Goal: Entertainment & Leisure: Consume media (video, audio)

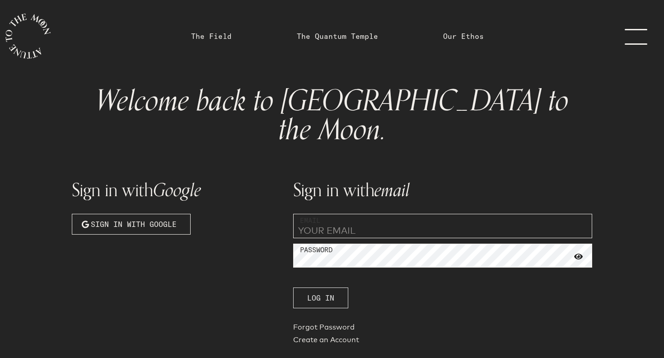
click at [335, 287] on button "Log In" at bounding box center [320, 297] width 55 height 21
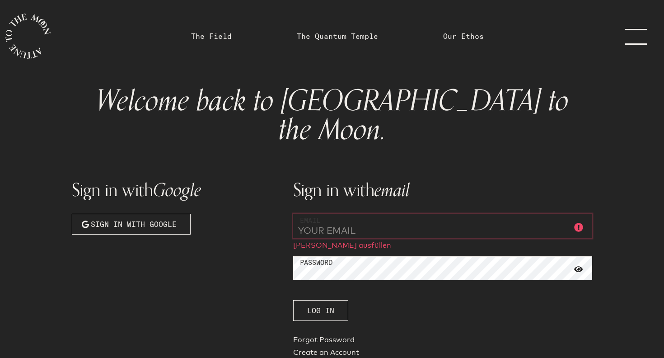
type input "[EMAIL_ADDRESS][DOMAIN_NAME]"
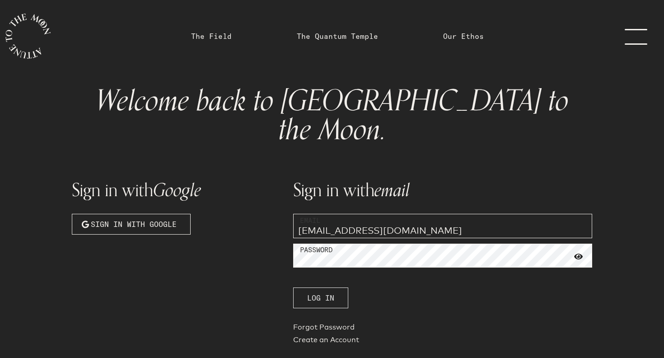
click at [326, 292] on span "Log In" at bounding box center [320, 297] width 27 height 11
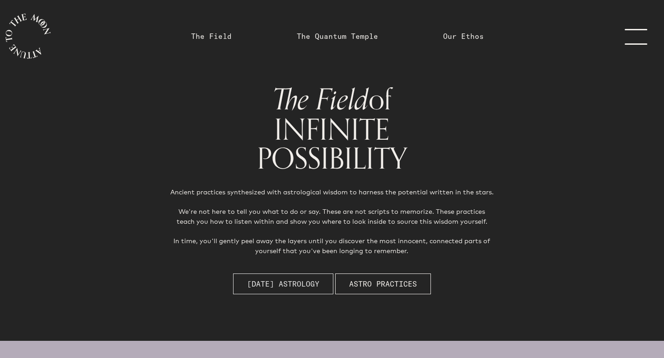
click at [286, 292] on button "Today's Astrology" at bounding box center [283, 283] width 100 height 21
click at [229, 38] on link "The Field" at bounding box center [211, 36] width 41 height 11
click at [352, 33] on link "The Quantum Temple" at bounding box center [337, 36] width 81 height 11
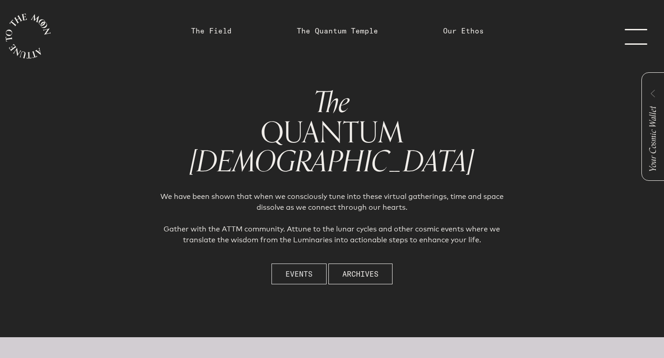
scroll to position [5, 0]
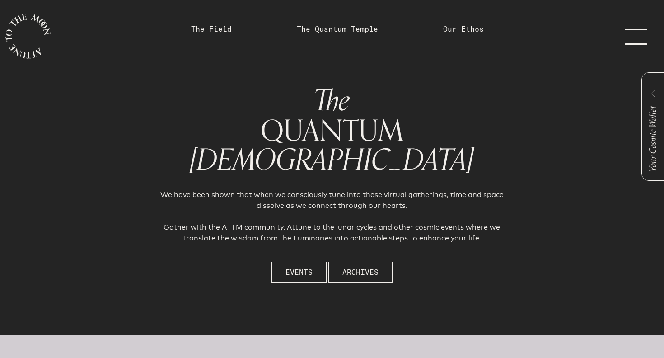
click at [209, 35] on link "The Field" at bounding box center [212, 29] width 52 height 72
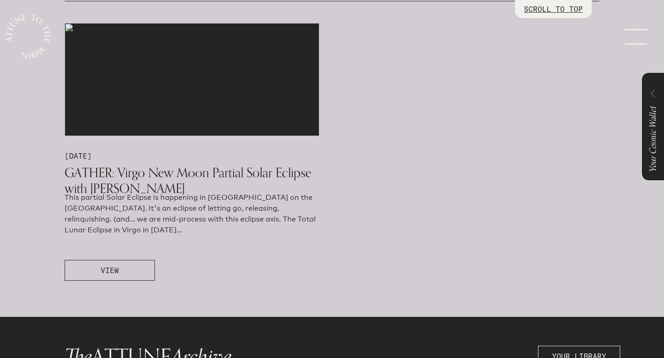
scroll to position [523, 0]
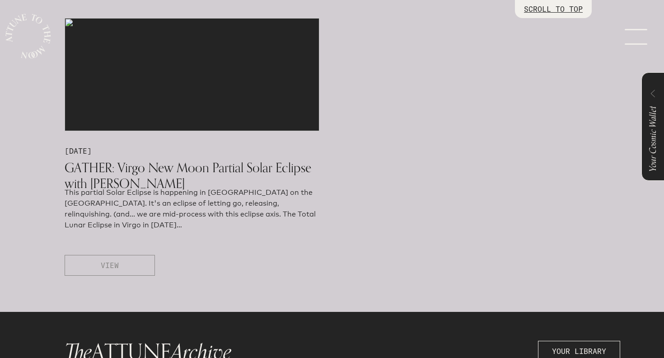
click at [137, 268] on button "VIEW" at bounding box center [110, 265] width 90 height 21
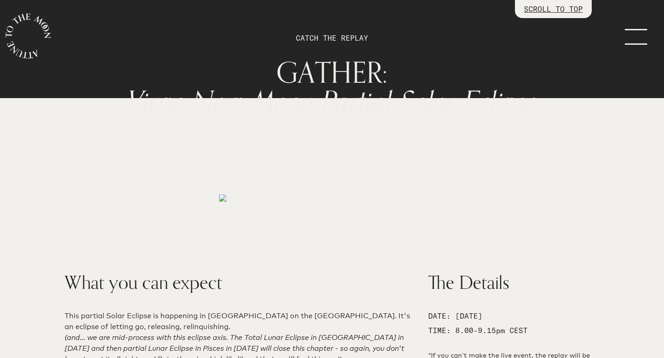
scroll to position [57, 0]
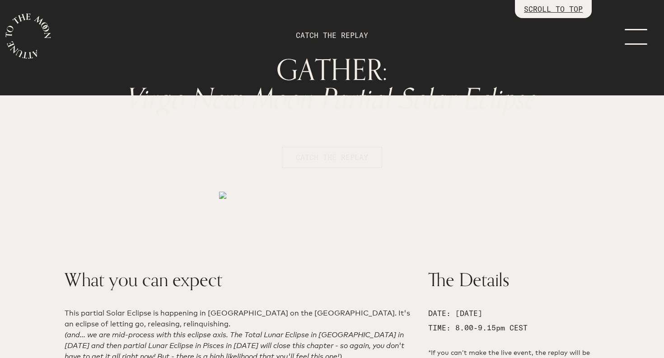
click at [366, 161] on span "CATCH THE REPLAY" at bounding box center [332, 157] width 72 height 11
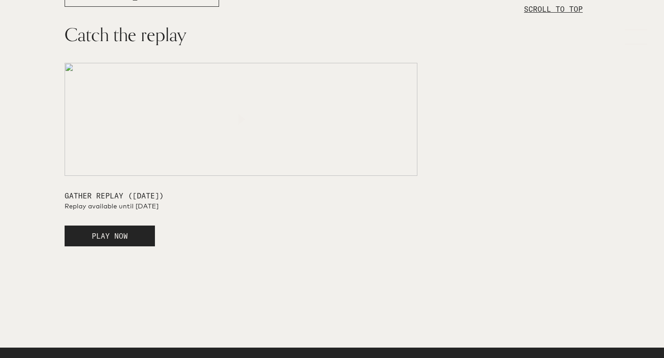
scroll to position [1591, 0]
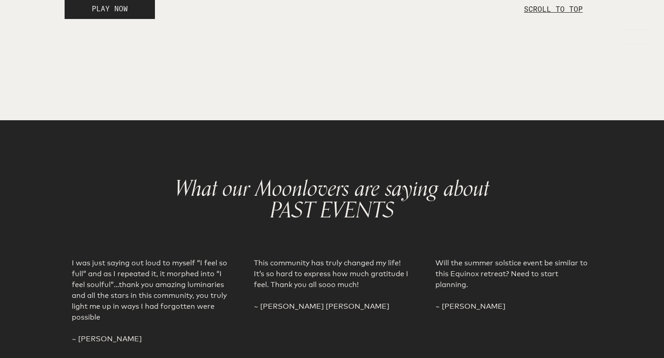
click at [136, 19] on button "PLAY NOW" at bounding box center [110, 8] width 90 height 21
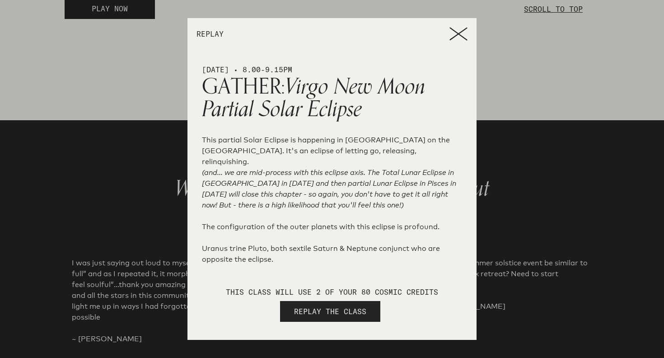
click at [353, 314] on span "REPLAY THE CLASS" at bounding box center [330, 311] width 72 height 11
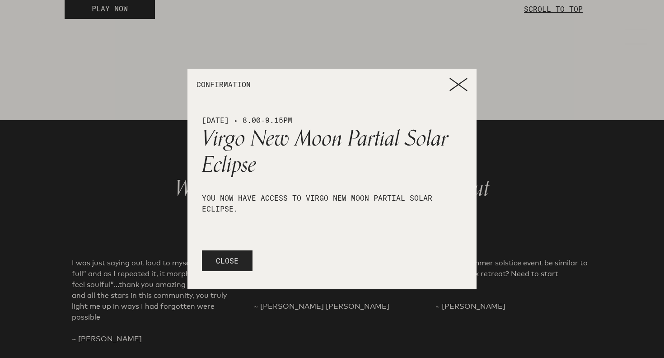
click at [240, 267] on button "CLOSE" at bounding box center [227, 260] width 51 height 21
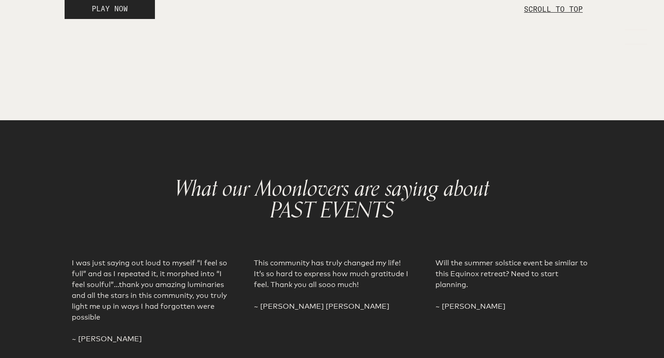
click at [129, 19] on button "PLAY NOW" at bounding box center [110, 8] width 90 height 21
click at [137, 19] on button "PLAY NOW" at bounding box center [110, 8] width 90 height 21
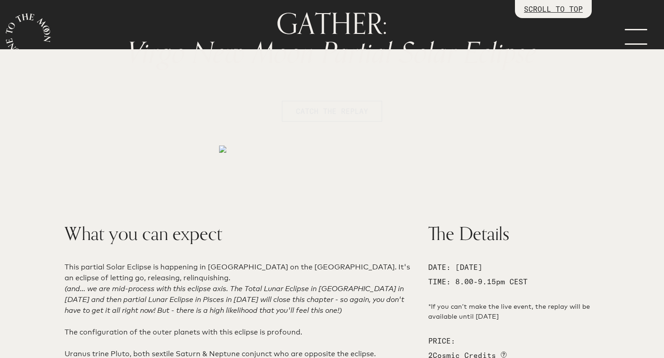
click at [305, 103] on button "CATCH THE REPLAY" at bounding box center [332, 111] width 100 height 21
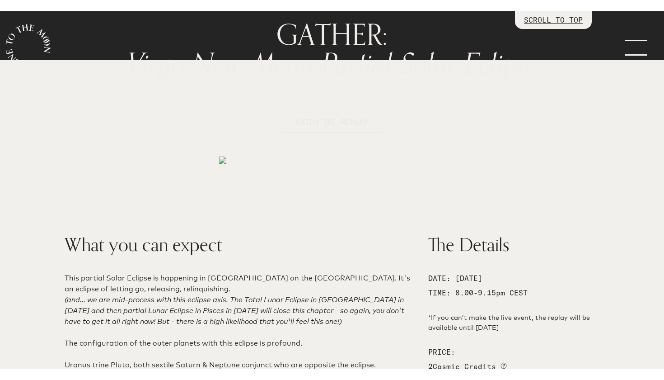
scroll to position [1591, 0]
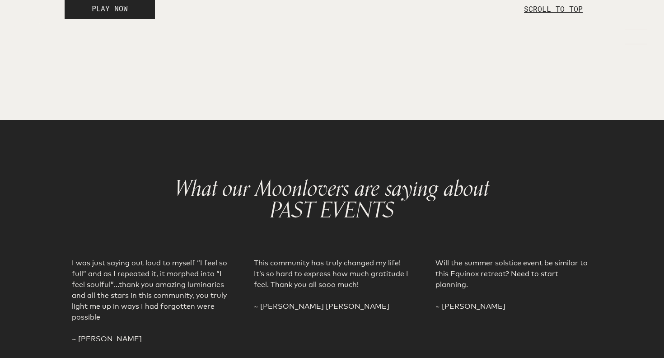
click at [136, 19] on button "PLAY NOW" at bounding box center [110, 8] width 90 height 21
